Goal: Feedback & Contribution: Contribute content

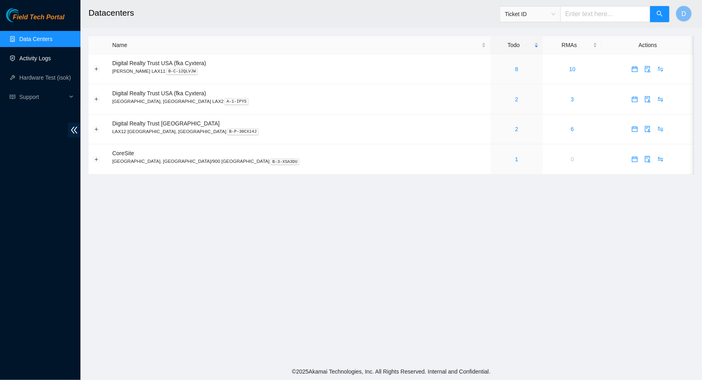
click at [38, 59] on link "Activity Logs" at bounding box center [35, 58] width 32 height 6
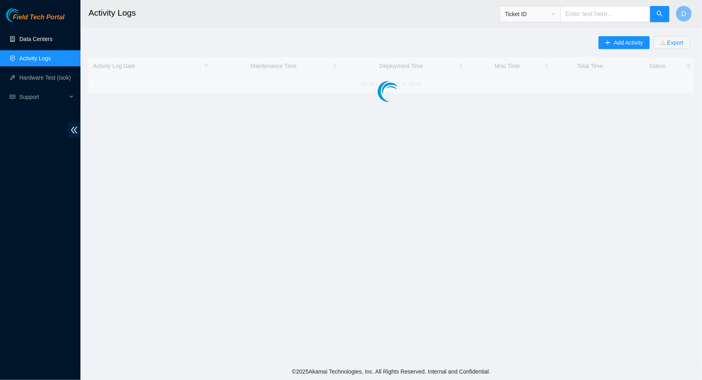
click at [39, 39] on link "Data Centers" at bounding box center [35, 39] width 33 height 6
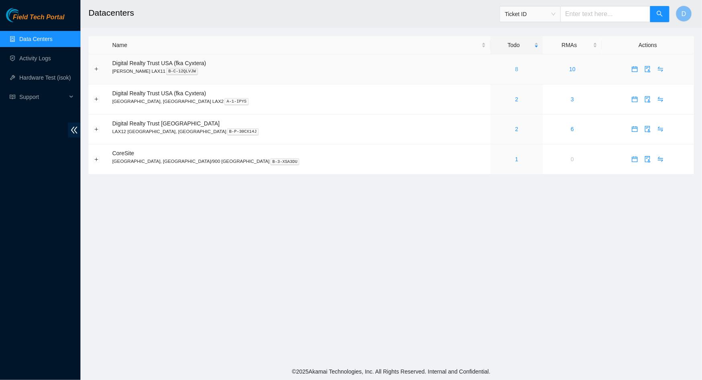
click at [515, 69] on link "8" at bounding box center [516, 69] width 3 height 6
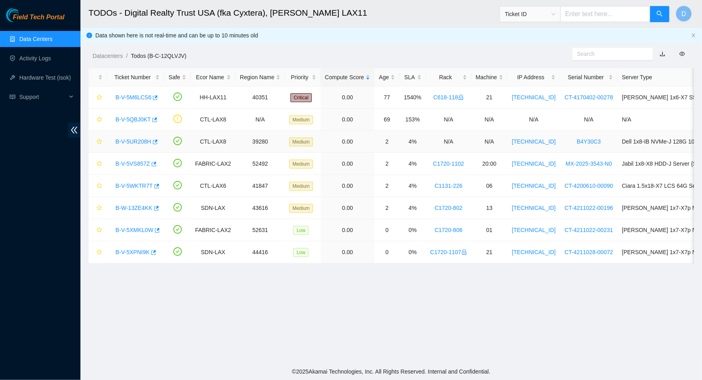
click at [125, 139] on link "B-V-5UR208H" at bounding box center [133, 141] width 36 height 6
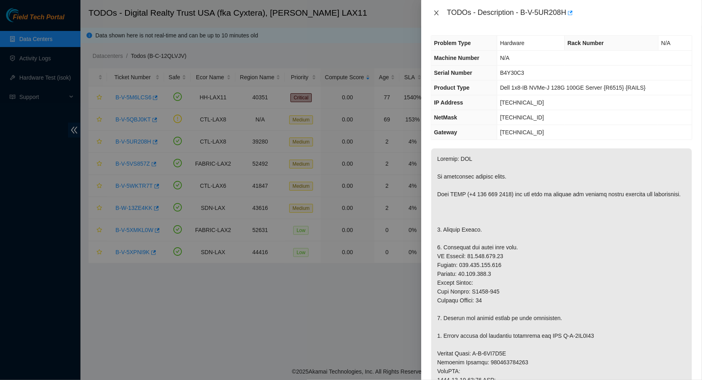
click at [433, 13] on icon "close" at bounding box center [436, 13] width 6 height 6
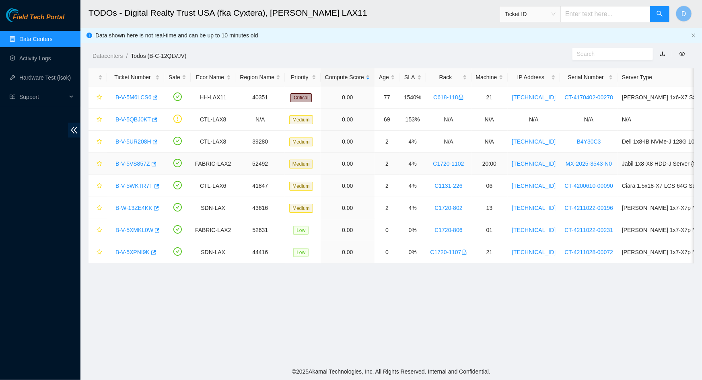
click at [129, 166] on link "B-V-5VS857Z" at bounding box center [132, 163] width 35 height 6
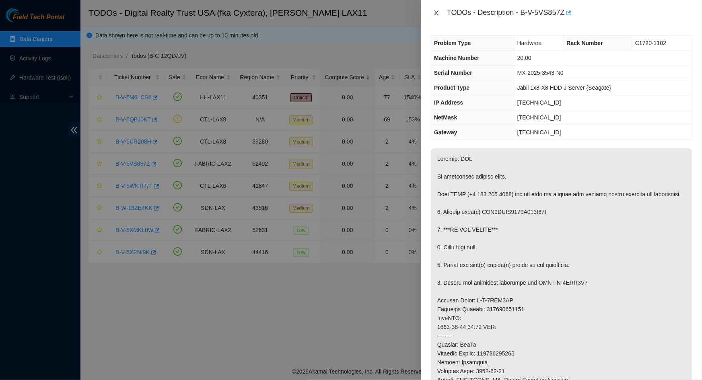
click at [432, 10] on button "Close" at bounding box center [436, 13] width 11 height 8
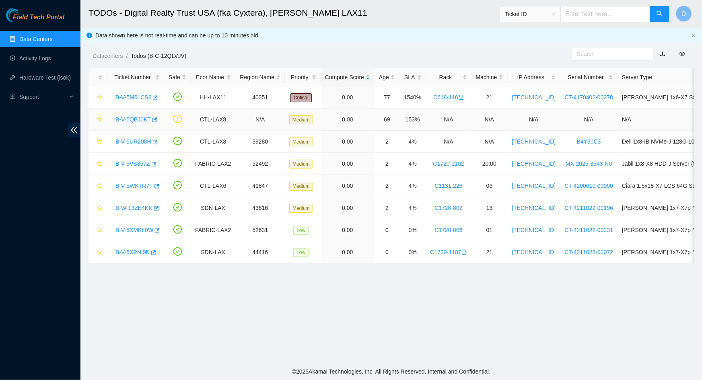
click at [127, 121] on link "B-V-5QBJ0KT" at bounding box center [132, 119] width 35 height 6
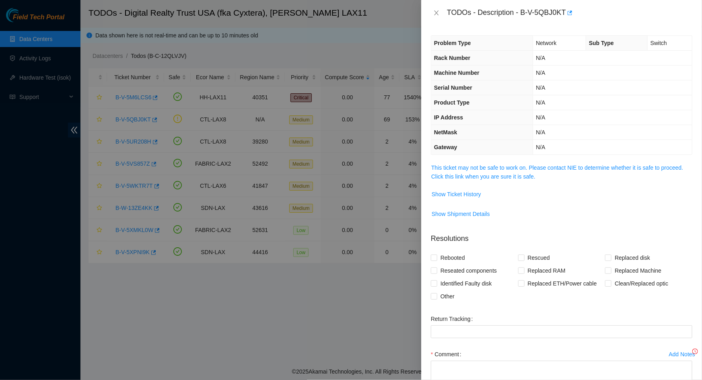
click at [496, 171] on span "This ticket may not be safe to work on. Please contact NIE to determine whether…" at bounding box center [561, 172] width 261 height 18
click at [493, 165] on link "This ticket may not be safe to work on. Please contact NIE to determine whether…" at bounding box center [557, 171] width 252 height 15
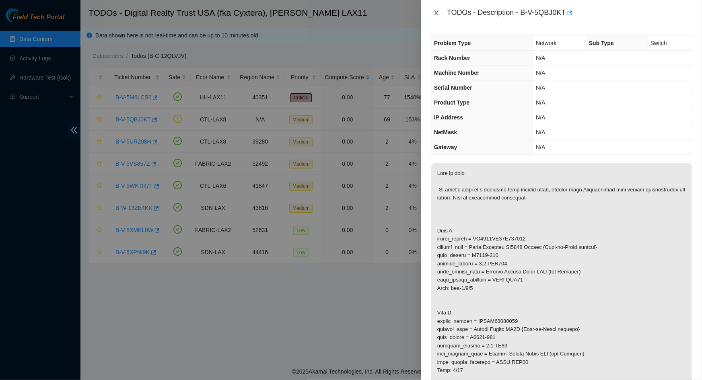
click at [437, 12] on icon "close" at bounding box center [436, 13] width 6 height 6
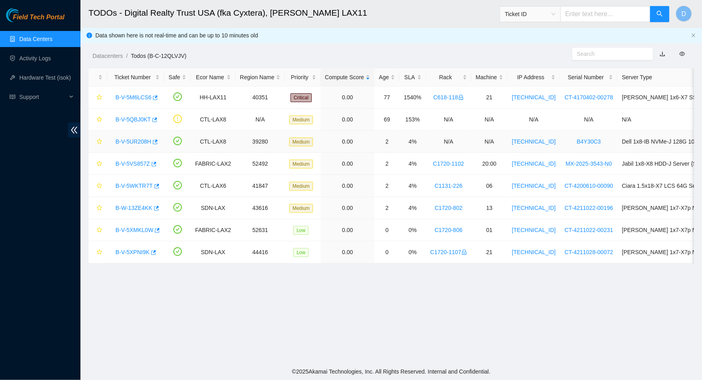
click at [131, 139] on link "B-V-5UR208H" at bounding box center [133, 141] width 36 height 6
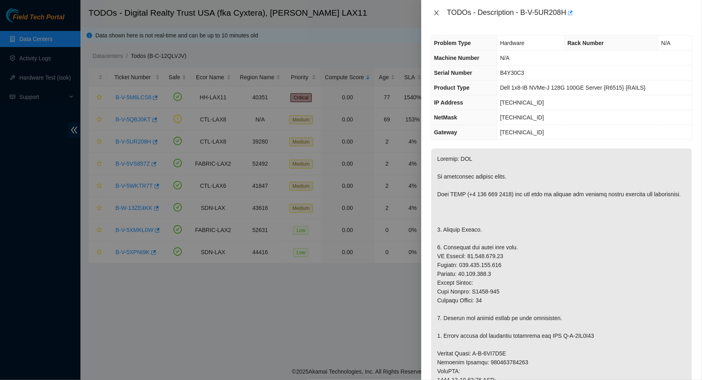
click at [431, 13] on button "Close" at bounding box center [436, 13] width 11 height 8
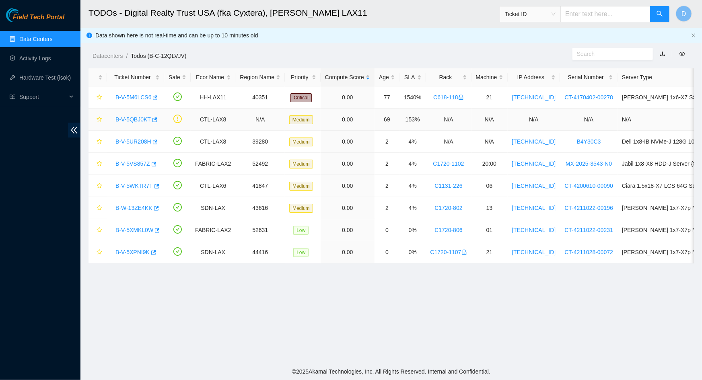
click at [133, 116] on link "B-V-5QBJ0KT" at bounding box center [132, 119] width 35 height 6
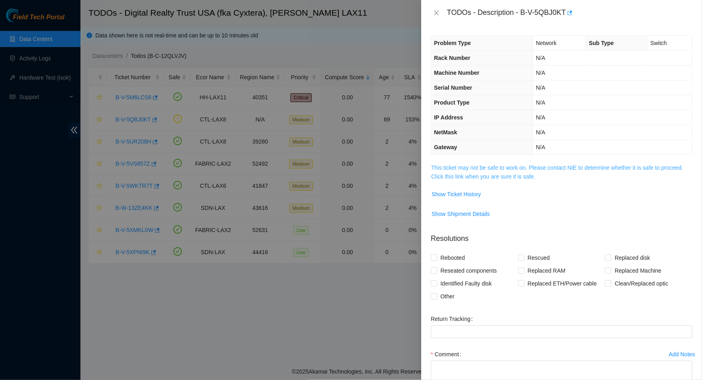
click at [521, 169] on link "This ticket may not be safe to work on. Please contact NIE to determine whether…" at bounding box center [557, 171] width 252 height 15
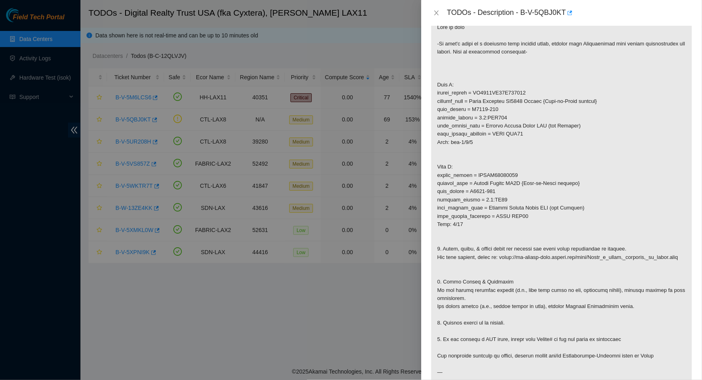
scroll to position [183, 0]
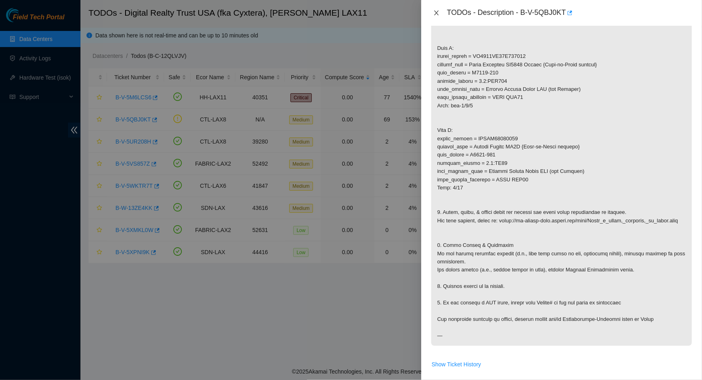
click at [436, 12] on icon "close" at bounding box center [436, 13] width 6 height 6
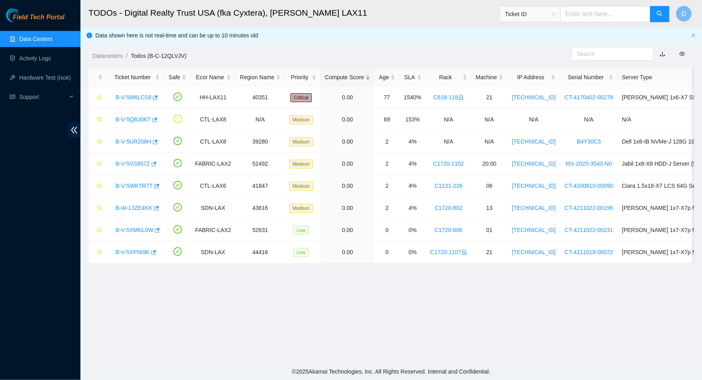
scroll to position [60, 0]
click at [129, 164] on link "B-V-5VS857Z" at bounding box center [132, 163] width 35 height 6
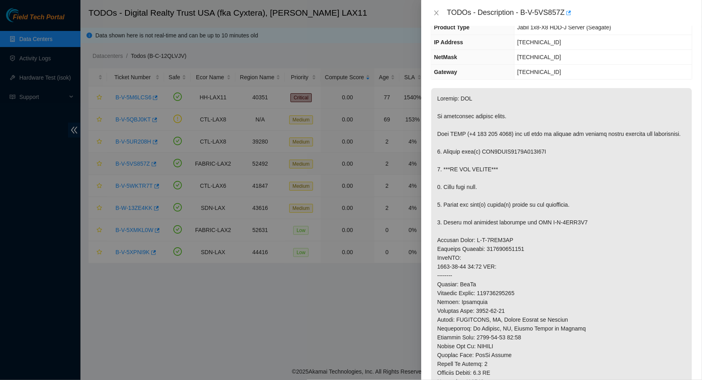
scroll to position [43, 0]
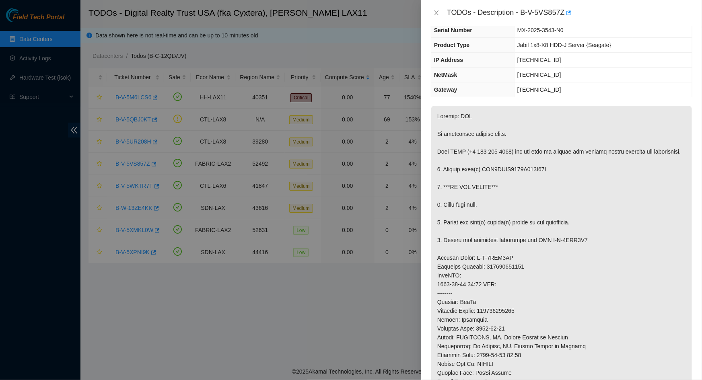
click at [436, 6] on div "TODOs - Description - B-V-5VS857Z" at bounding box center [561, 12] width 261 height 13
click at [434, 10] on icon "close" at bounding box center [436, 13] width 6 height 6
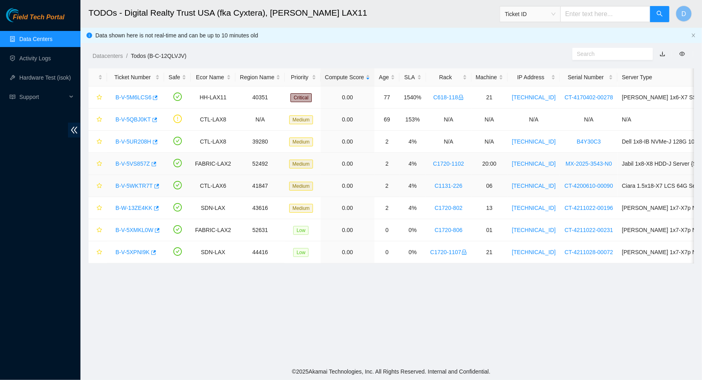
scroll to position [60, 0]
click at [127, 210] on link "B-W-13ZE4KK" at bounding box center [133, 208] width 37 height 6
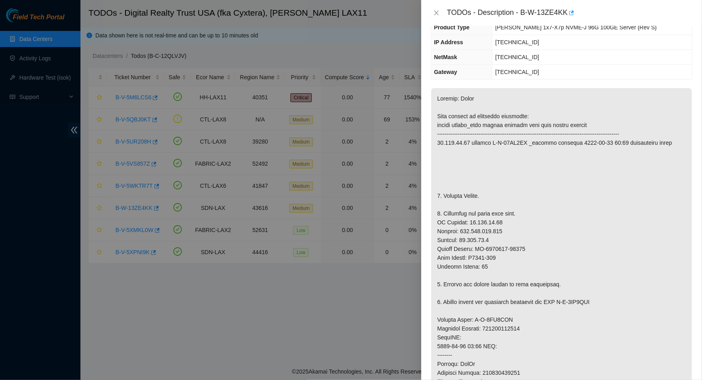
scroll to position [43, 0]
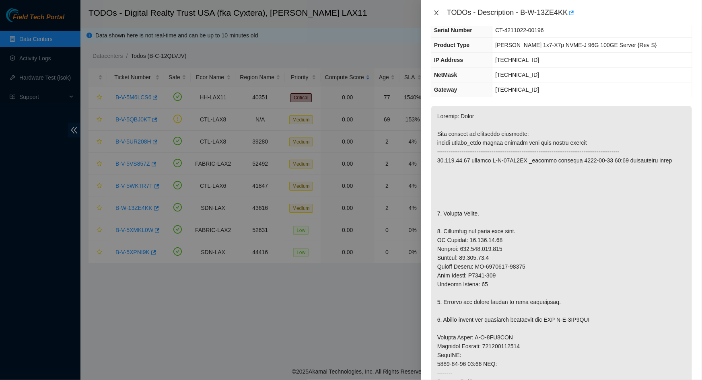
click at [437, 12] on icon "close" at bounding box center [436, 12] width 4 height 5
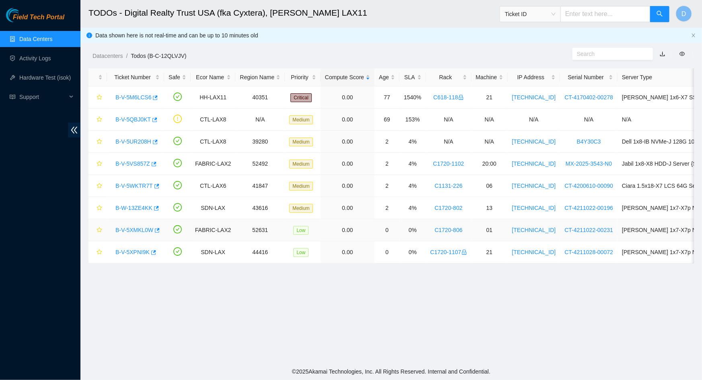
click at [140, 231] on link "B-V-5XMKL0W" at bounding box center [134, 230] width 38 height 6
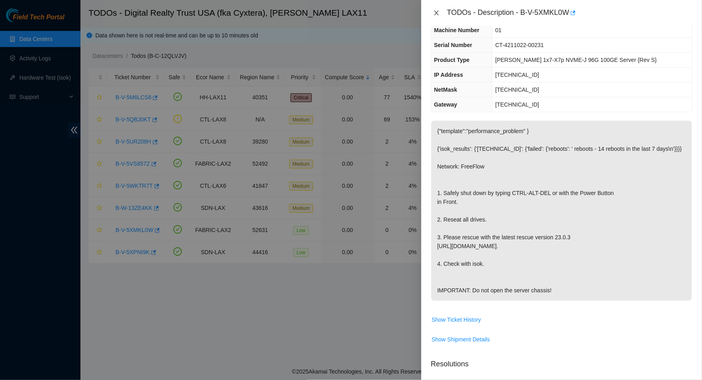
click at [437, 12] on icon "close" at bounding box center [436, 12] width 4 height 5
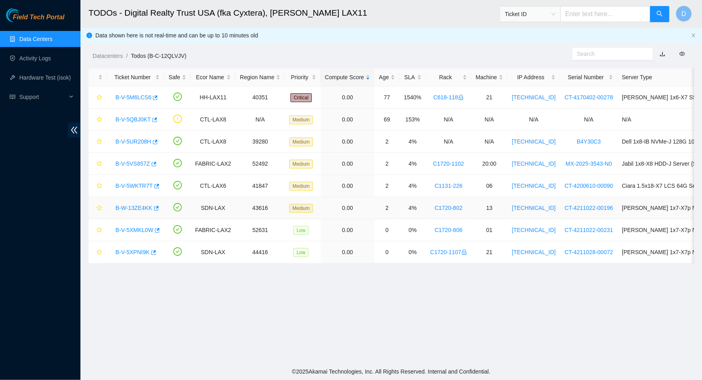
scroll to position [60, 0]
click at [132, 249] on link "B-V-5XPNI9K" at bounding box center [132, 252] width 34 height 6
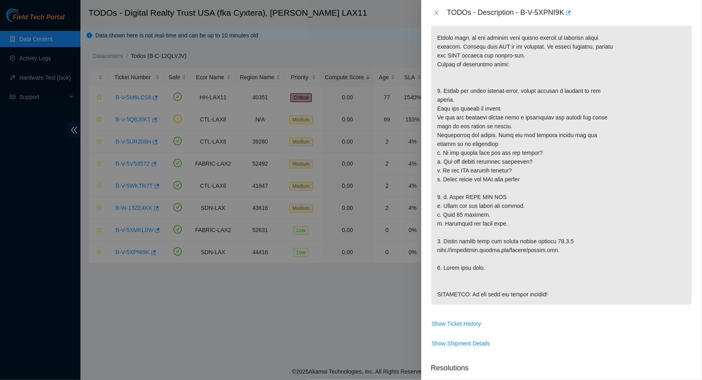
scroll to position [0, 0]
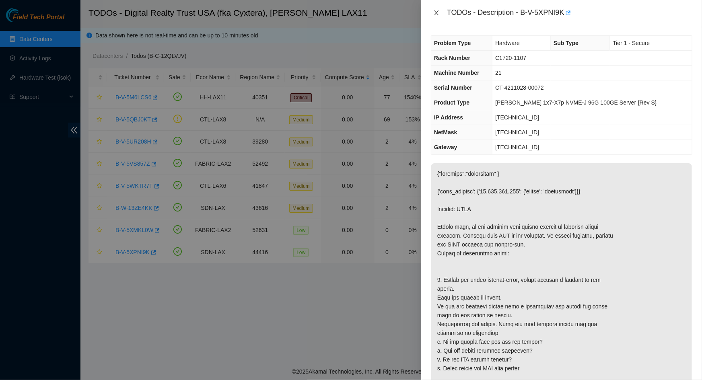
click at [437, 15] on icon "close" at bounding box center [436, 13] width 6 height 6
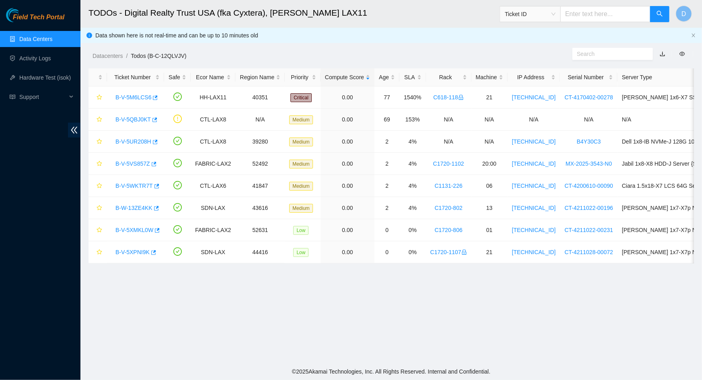
click at [240, 334] on main "TODOs - Digital Realty Trust USA (fka Cyxtera), [PERSON_NAME] LAX11 Ticket ID D…" at bounding box center [390, 181] width 621 height 363
click at [35, 60] on link "Activity Logs" at bounding box center [35, 58] width 32 height 6
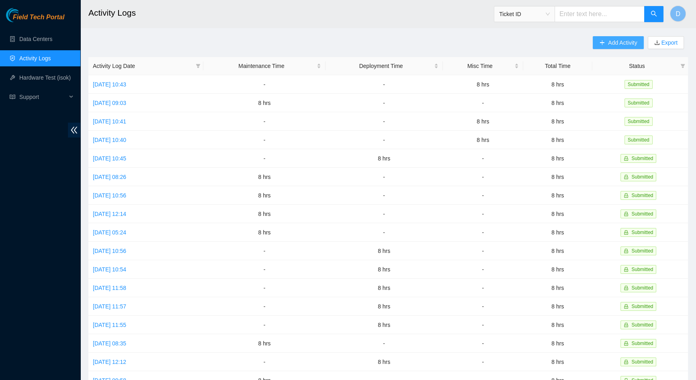
click at [593, 48] on button "Add Activity" at bounding box center [618, 42] width 51 height 13
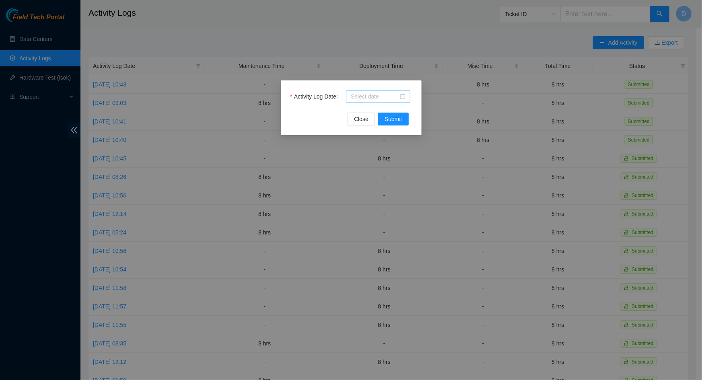
click at [379, 96] on input "Activity Log Date" at bounding box center [374, 96] width 47 height 9
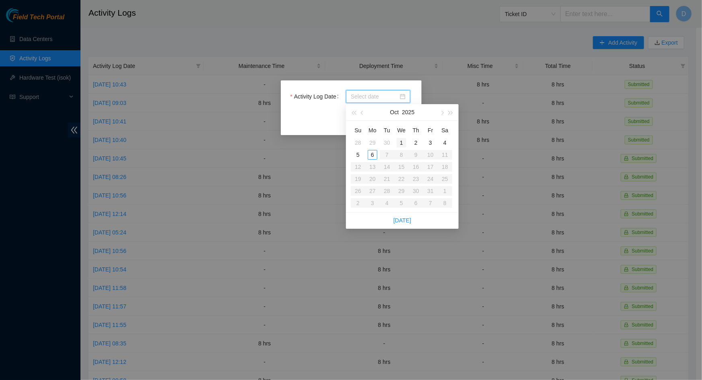
type input "[DATE]"
click at [430, 144] on div "3" at bounding box center [430, 143] width 10 height 10
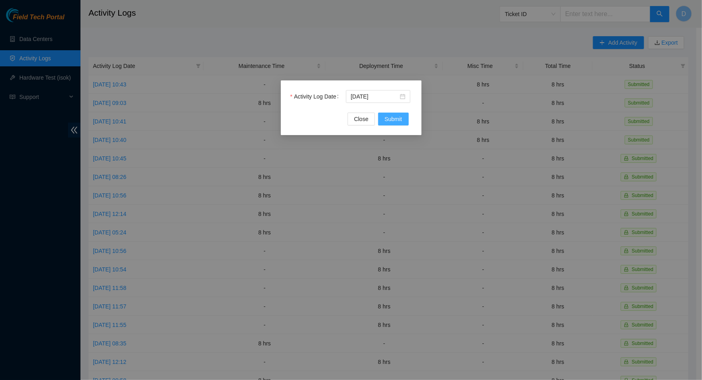
click at [392, 121] on span "Submit" at bounding box center [393, 119] width 18 height 9
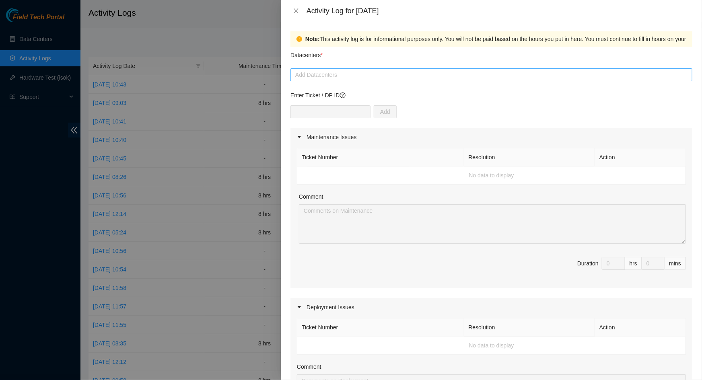
click at [326, 77] on div at bounding box center [491, 75] width 398 height 10
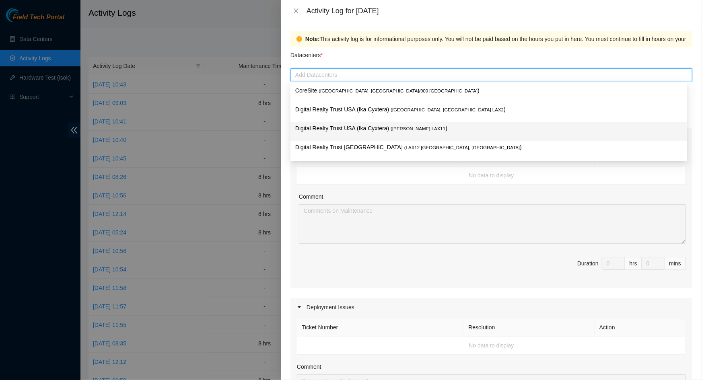
click at [353, 126] on p "Digital Realty Trust USA (fka Cyxtera) ( [PERSON_NAME] LAX11 )" at bounding box center [488, 128] width 387 height 9
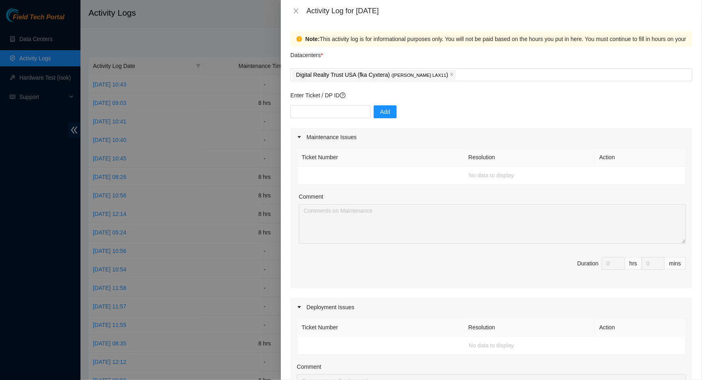
drag, startPoint x: 447, startPoint y: 176, endPoint x: 394, endPoint y: 141, distance: 63.7
click at [445, 174] on td "No data to display" at bounding box center [491, 175] width 388 height 18
click at [340, 110] on input "text" at bounding box center [330, 111] width 80 height 13
paste input "DP79442"
type input "DP79442"
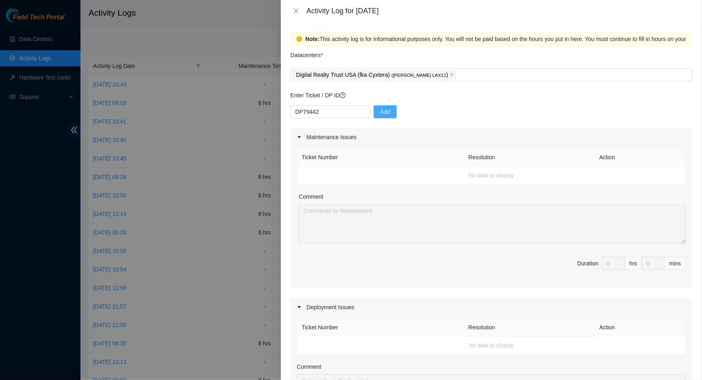
click at [373, 115] on button "Add" at bounding box center [384, 111] width 23 height 13
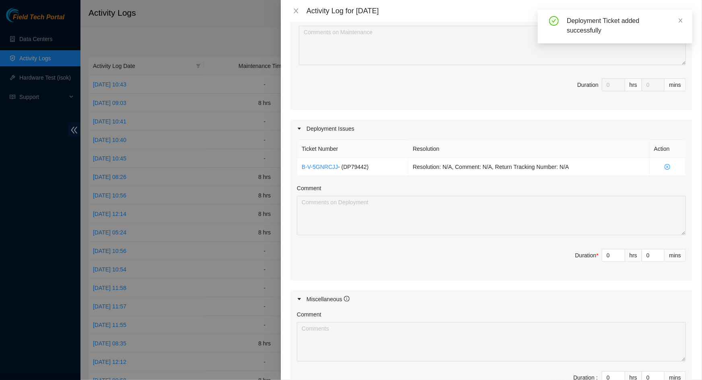
scroll to position [183, 0]
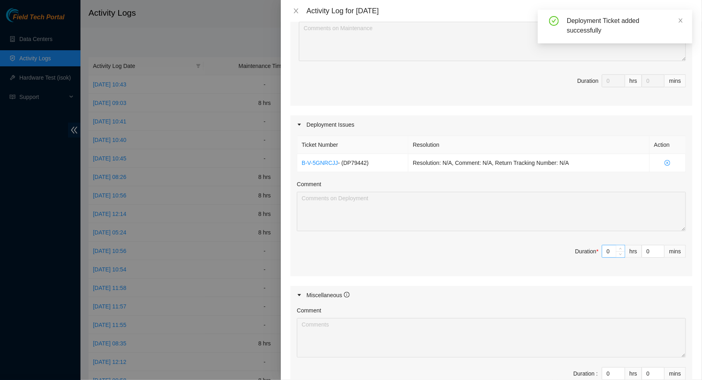
click at [608, 247] on input "0" at bounding box center [613, 251] width 23 height 12
type input "8"
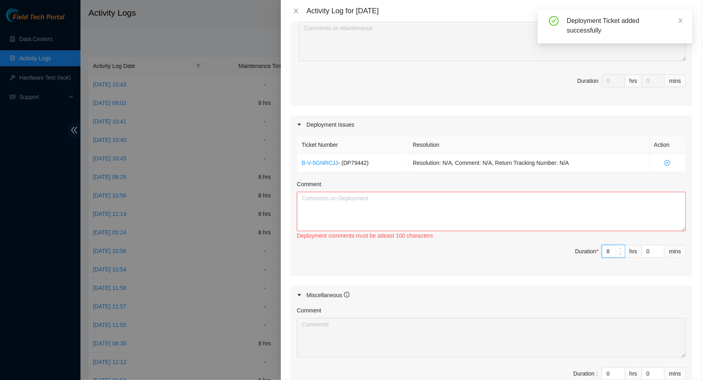
type input "8"
click at [501, 210] on textarea "Comment" at bounding box center [491, 211] width 389 height 39
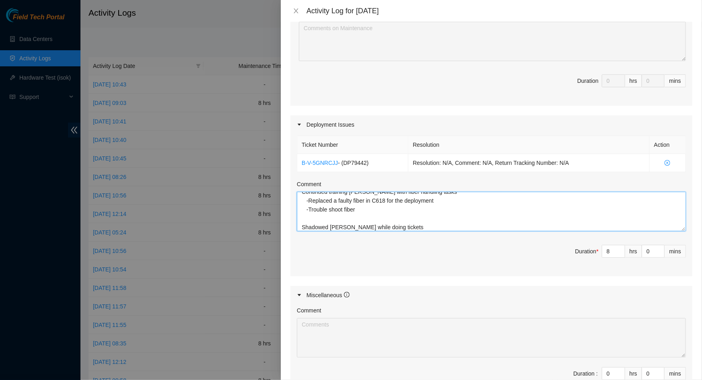
scroll to position [287, 0]
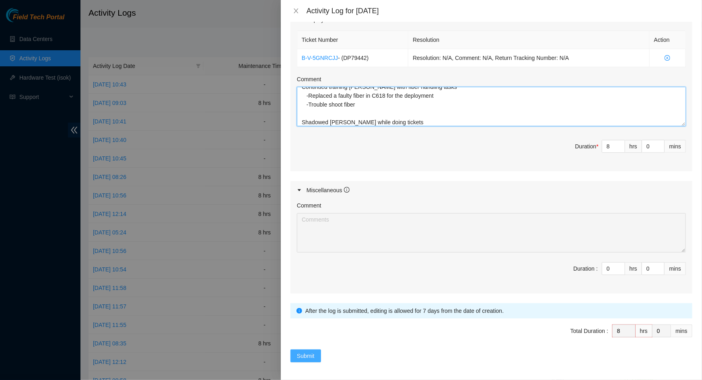
type textarea "Continued training [PERSON_NAME] with fiber handling tasks -Replaced a faulty f…"
click at [316, 350] on button "Submit" at bounding box center [305, 355] width 31 height 13
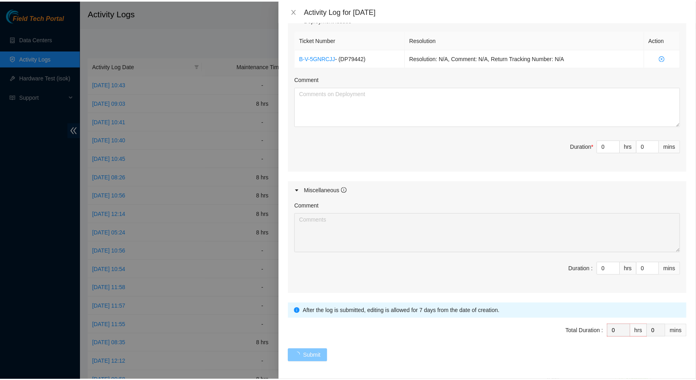
scroll to position [0, 0]
